Goal: Information Seeking & Learning: Find specific page/section

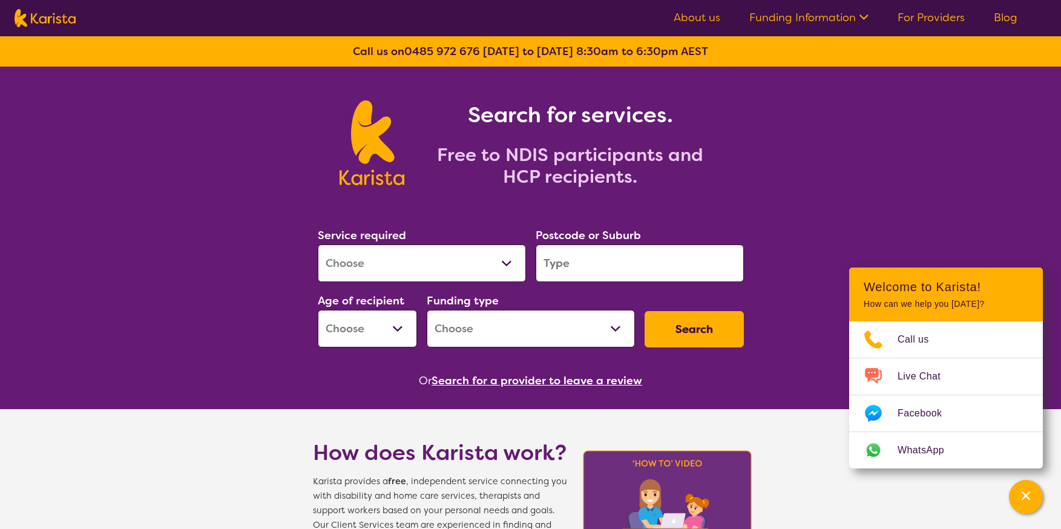
select select "[MEDICAL_DATA]"
click at [583, 272] on input "search" at bounding box center [640, 263] width 208 height 38
click at [618, 272] on input "search" at bounding box center [640, 263] width 208 height 38
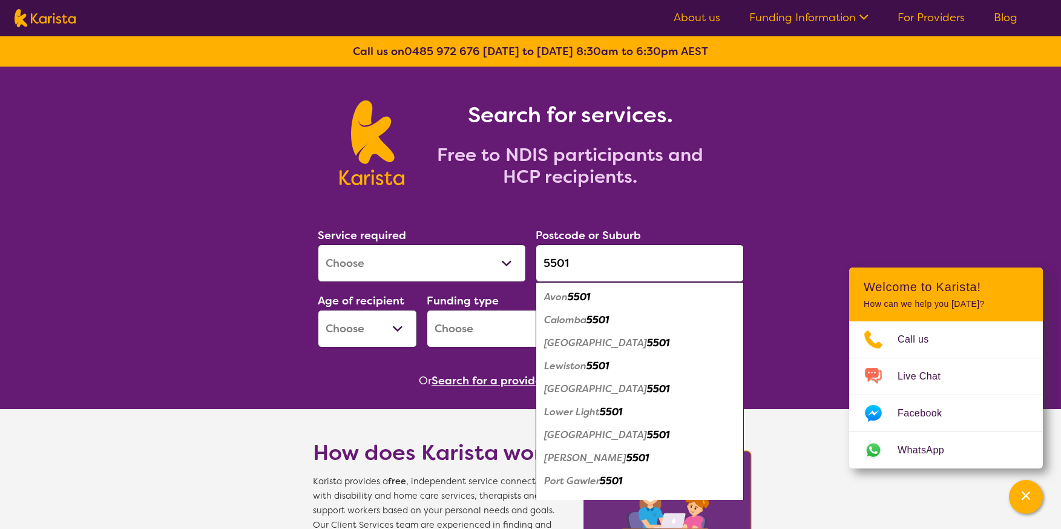
type input "5501"
click at [601, 364] on em "5501" at bounding box center [597, 365] width 22 height 13
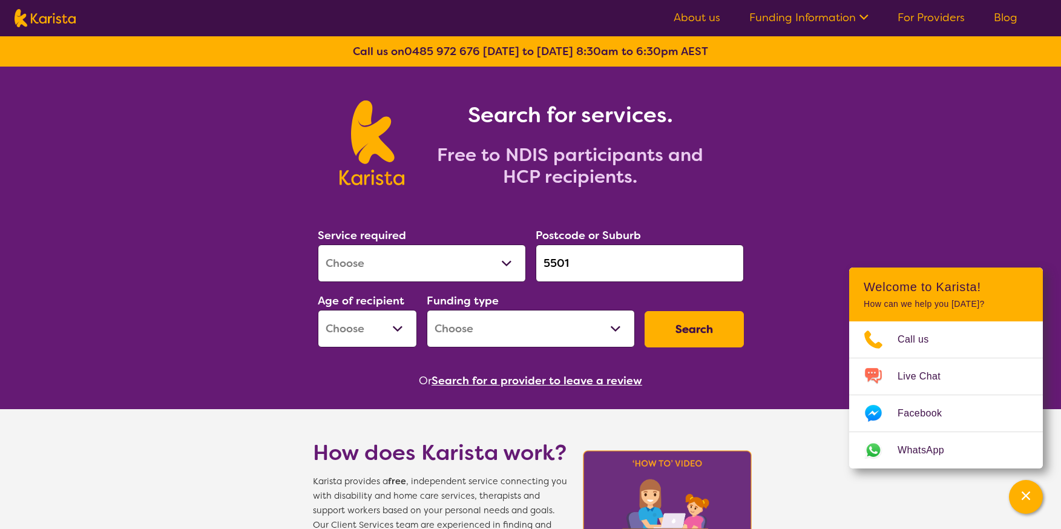
select select "AD"
select select "NDIS"
click at [709, 343] on button "Search" at bounding box center [693, 329] width 99 height 36
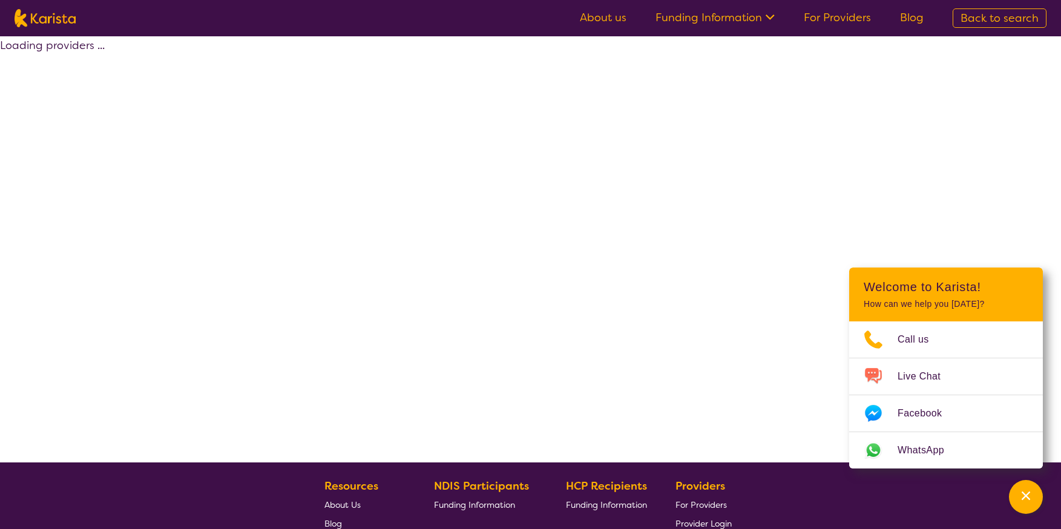
select select "[MEDICAL_DATA]"
select select "AD"
select select "NDIS"
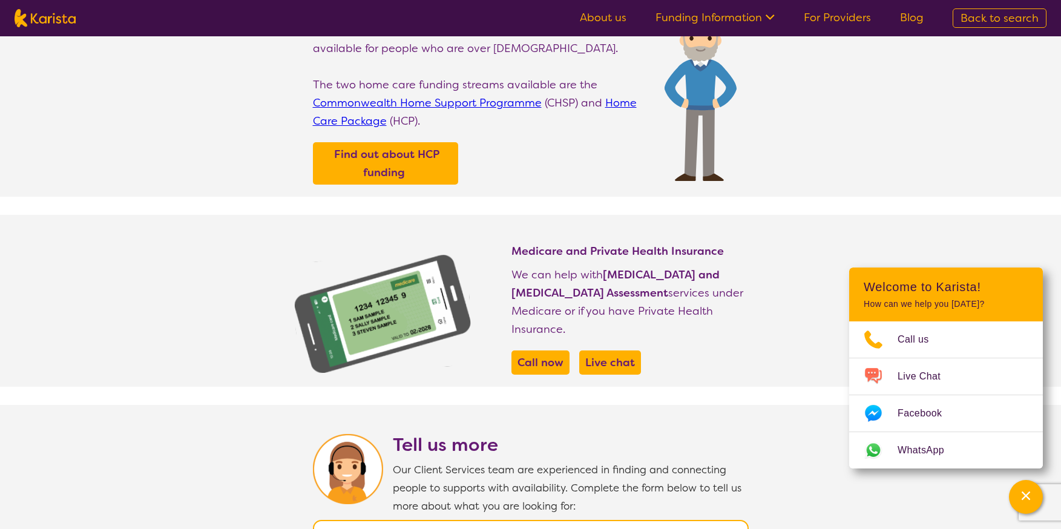
scroll to position [286, 0]
